Goal: Find specific page/section: Find specific page/section

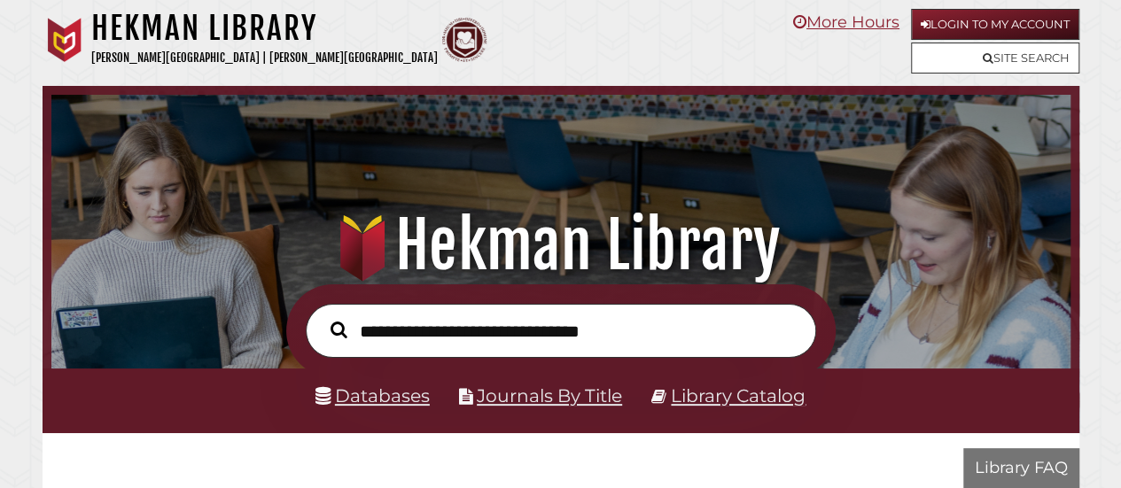
scroll to position [337, 1010]
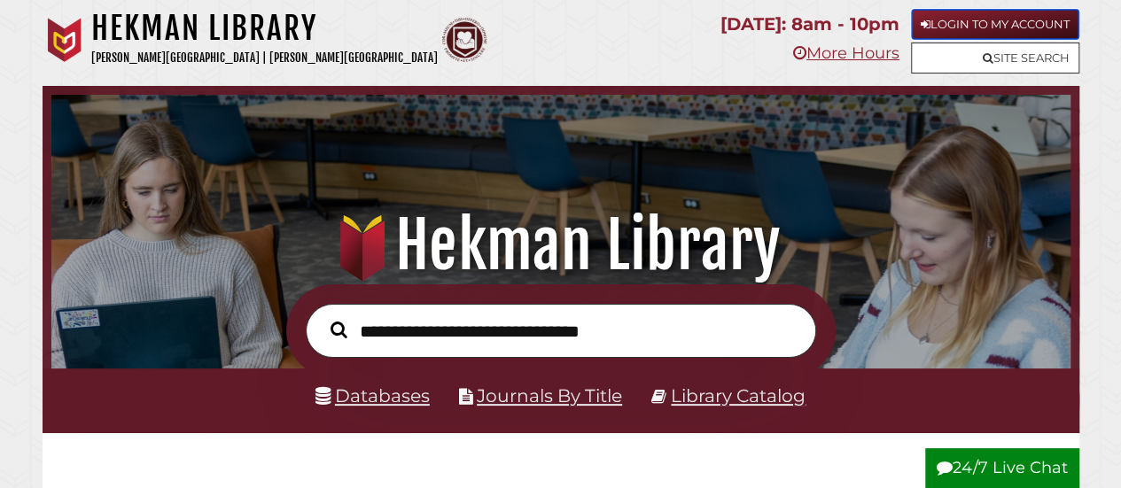
click at [931, 19] on link "Login to My Account" at bounding box center [995, 24] width 168 height 31
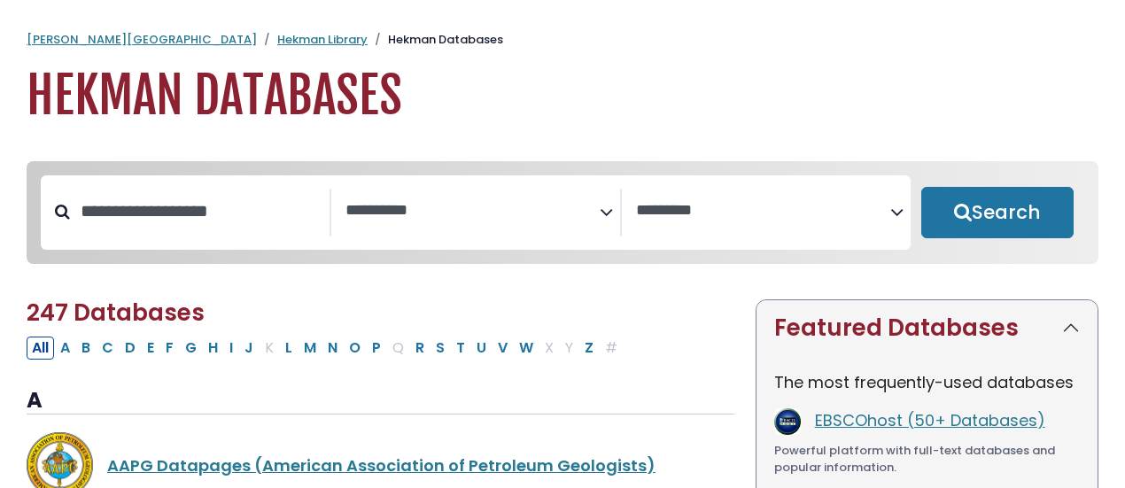
select select "Database Subject Filter"
select select "Database Vendors Filter"
click at [607, 219] on icon "Search filters" at bounding box center [606, 209] width 13 height 27
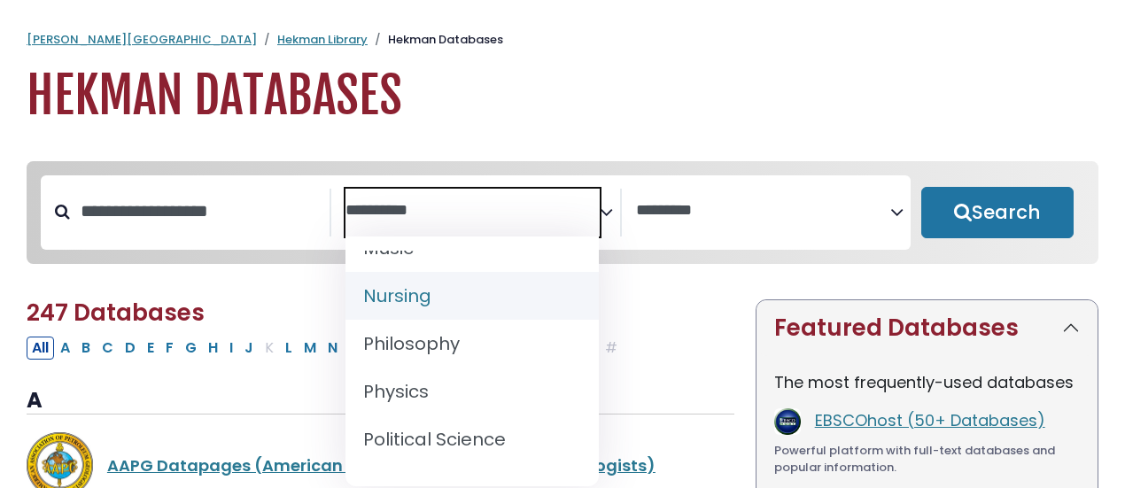
scroll to position [1468, 0]
select select "*****"
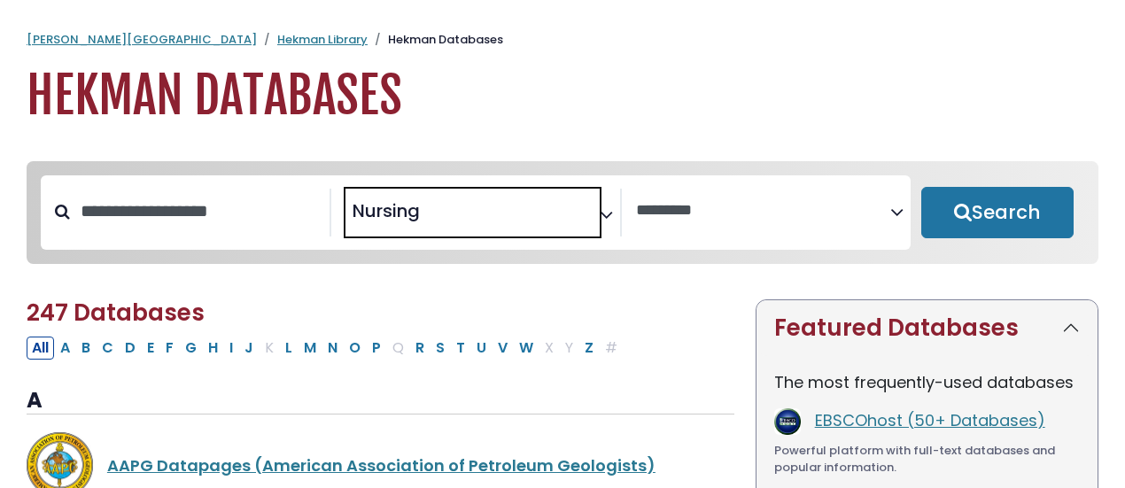
scroll to position [647, 0]
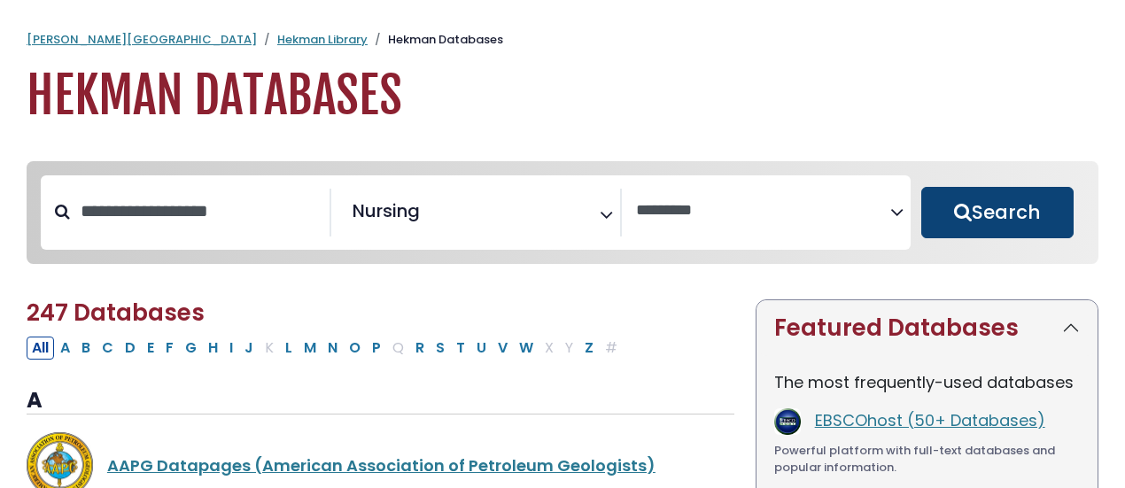
click at [988, 214] on button "Search" at bounding box center [998, 212] width 152 height 51
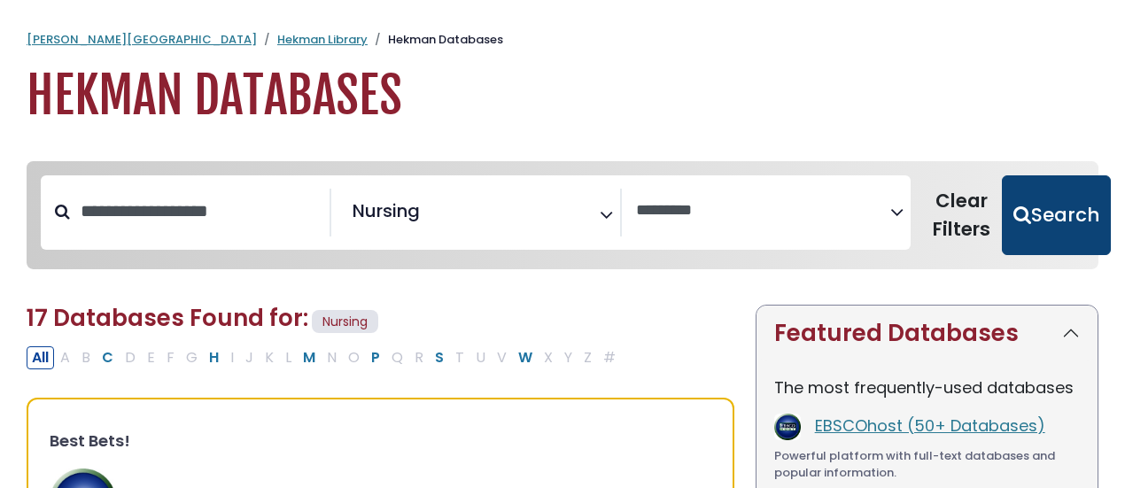
select select "Database Vendors Filter"
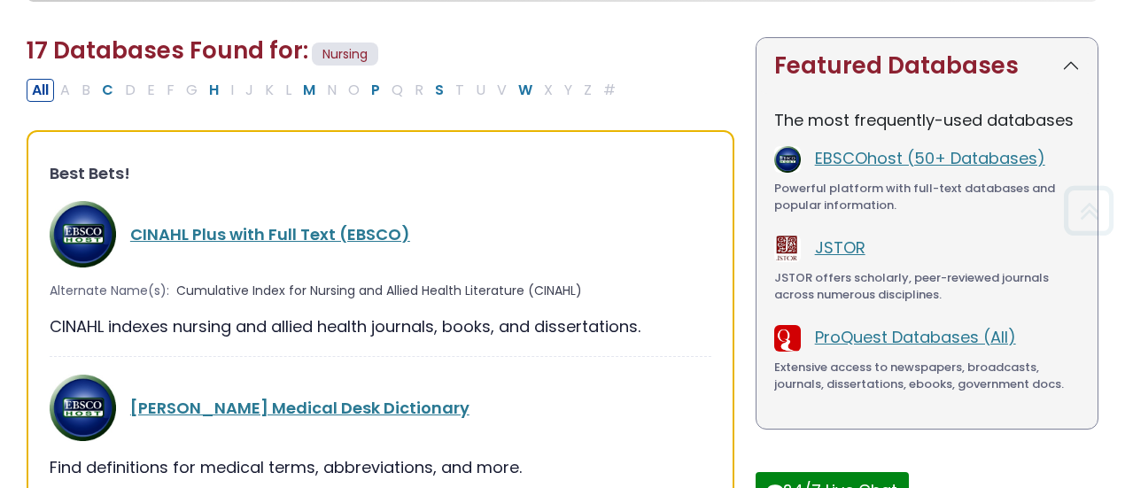
scroll to position [272, 0]
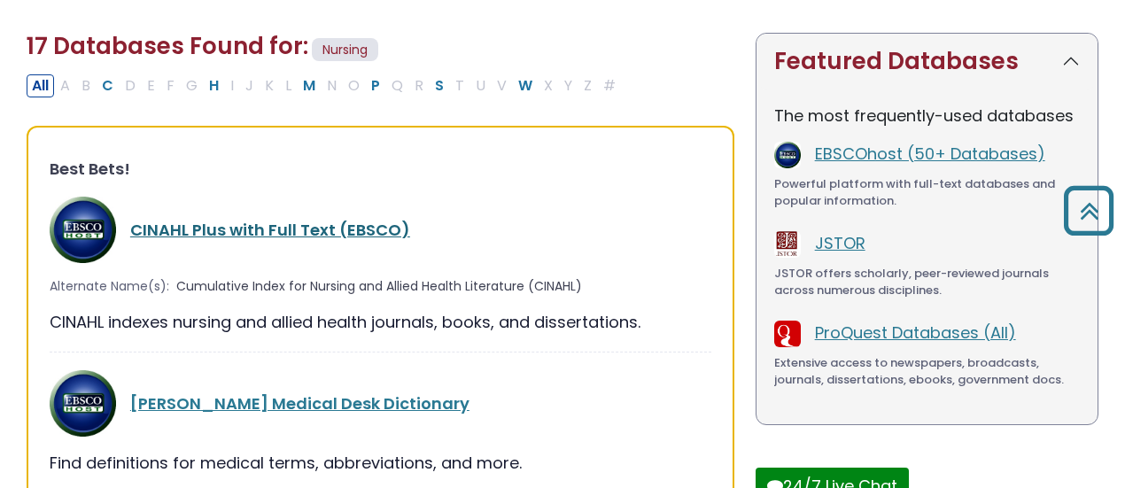
click at [295, 222] on link "CINAHL Plus with Full Text (EBSCO)" at bounding box center [270, 230] width 280 height 22
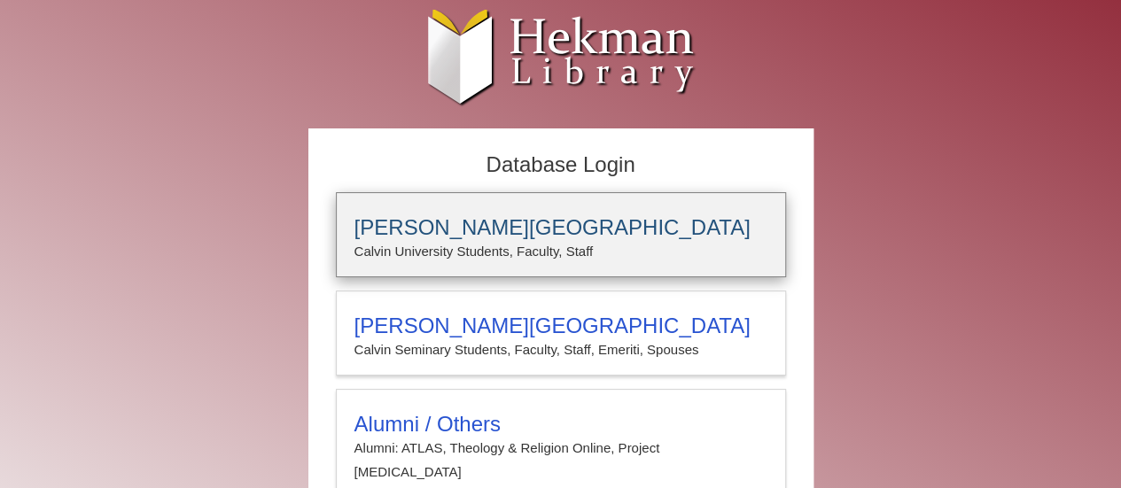
type input "**********"
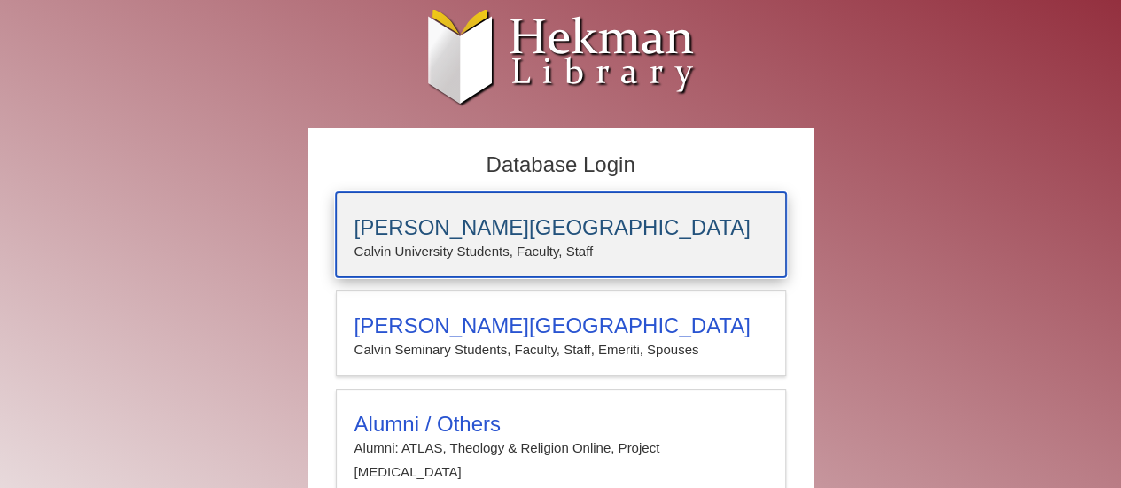
click at [479, 245] on p "Calvin University Students, Faculty, Staff" at bounding box center [560, 251] width 413 height 23
